Goal: Information Seeking & Learning: Learn about a topic

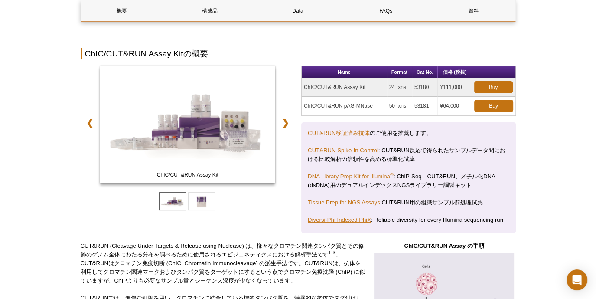
scroll to position [78, 0]
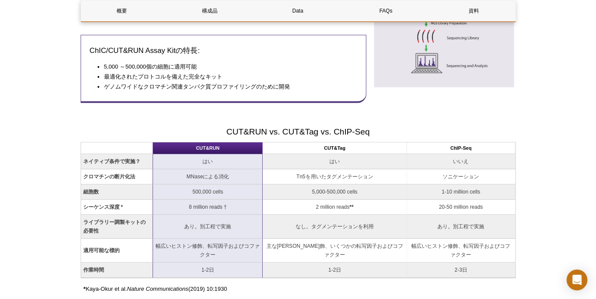
scroll to position [520, 0]
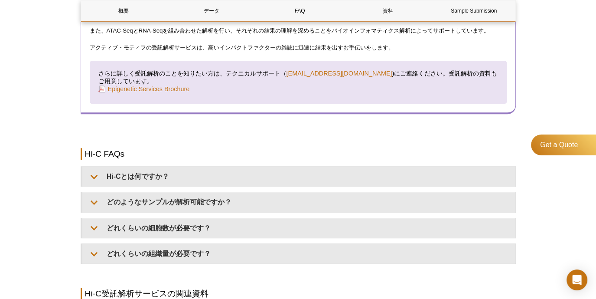
scroll to position [824, 0]
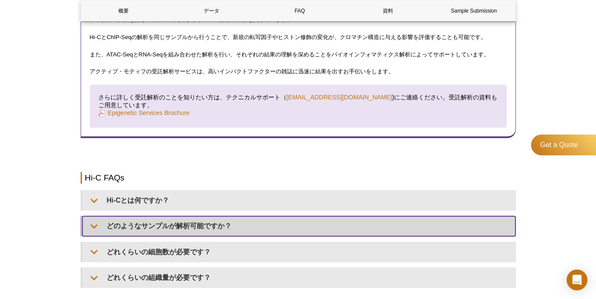
click at [276, 216] on summary "どのようなサンプルが解析可能ですか？" at bounding box center [298, 226] width 433 height 20
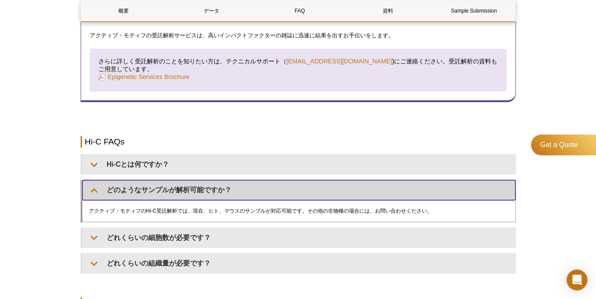
scroll to position [867, 0]
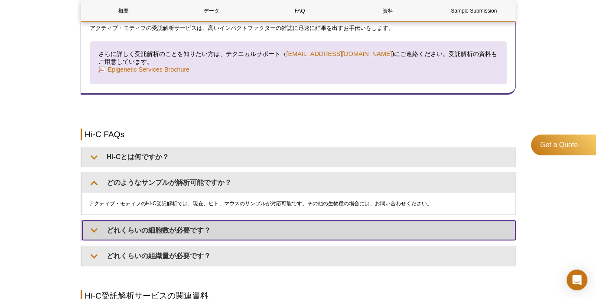
click at [271, 220] on summary "どれくらいの細胞数が必要です？" at bounding box center [298, 230] width 433 height 20
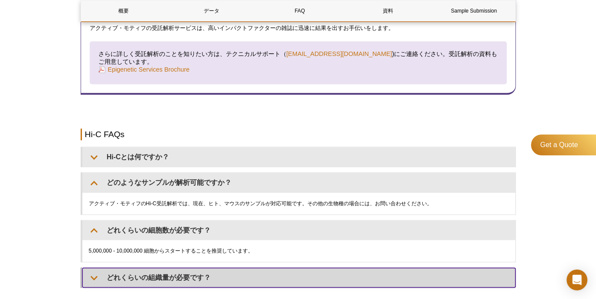
click at [261, 267] on summary "どれくらいの組織量が必要です？" at bounding box center [298, 277] width 433 height 20
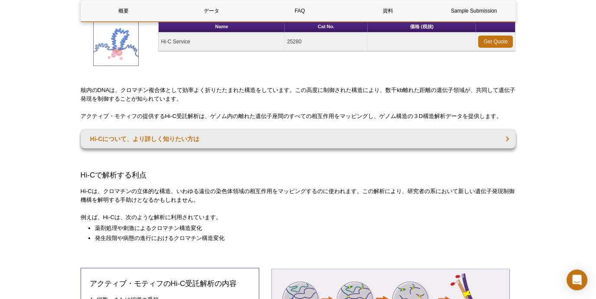
scroll to position [0, 0]
